Goal: Information Seeking & Learning: Find specific fact

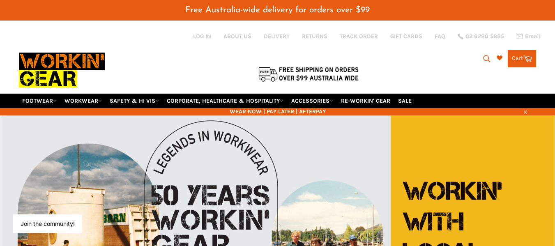
click at [455, 55] on div "Search Search Cart Cart 0 items" at bounding box center [450, 56] width 173 height 21
click at [491, 58] on button "Search" at bounding box center [486, 58] width 18 height 17
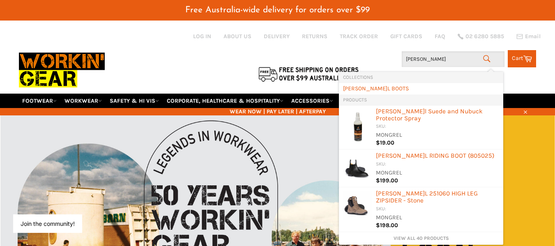
type input "mongrel"
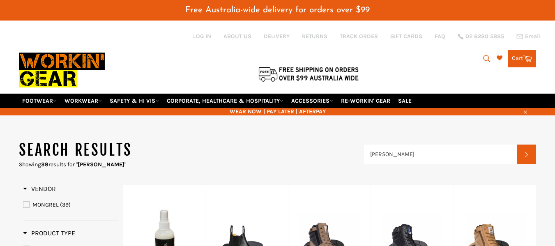
click at [417, 164] on input "[PERSON_NAME]" at bounding box center [441, 155] width 154 height 20
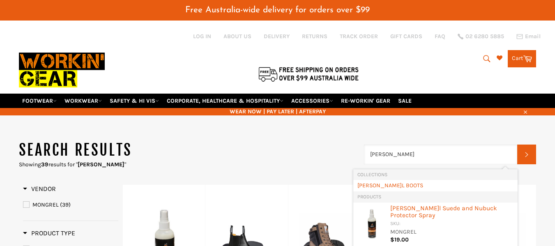
type input "mongrel"
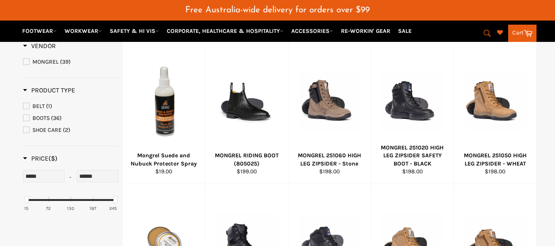
scroll to position [145, 0]
